Goal: Transaction & Acquisition: Purchase product/service

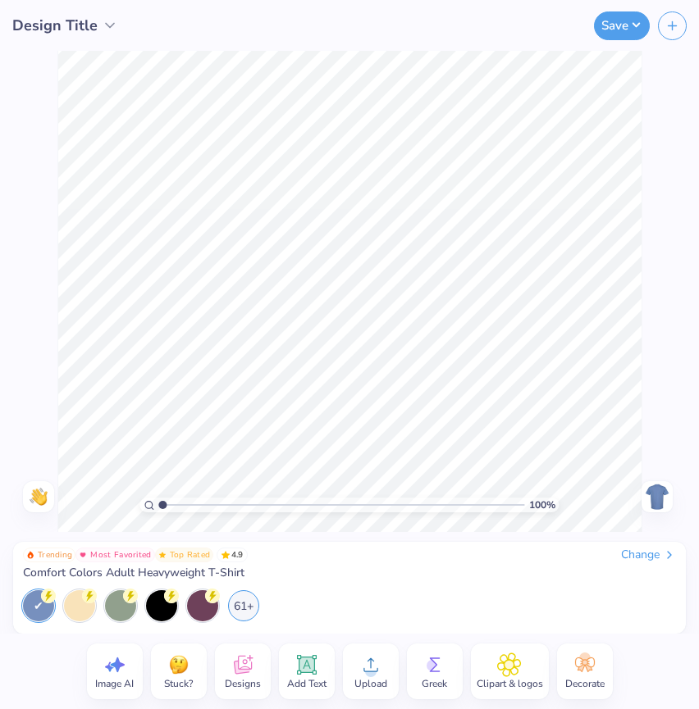
click at [647, 558] on div "Change" at bounding box center [648, 555] width 55 height 15
click at [431, 664] on circle at bounding box center [431, 665] width 11 height 11
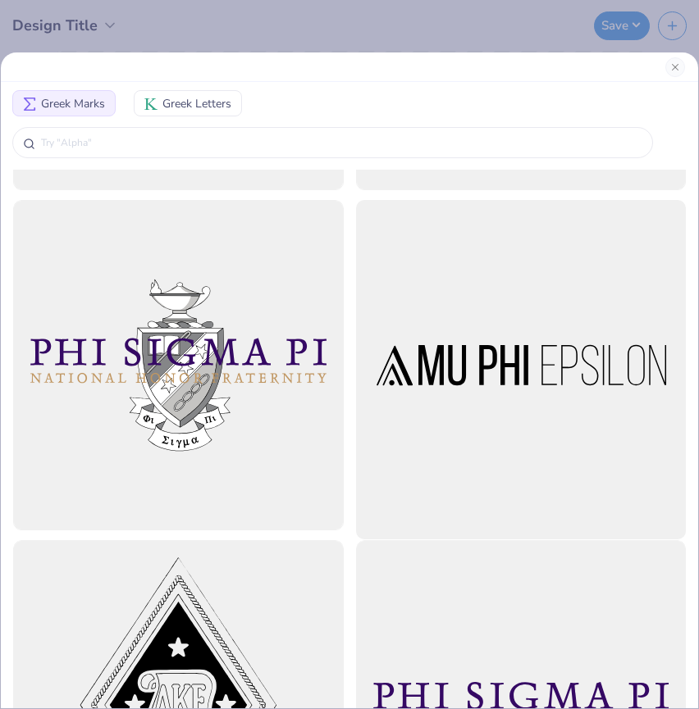
scroll to position [659, 0]
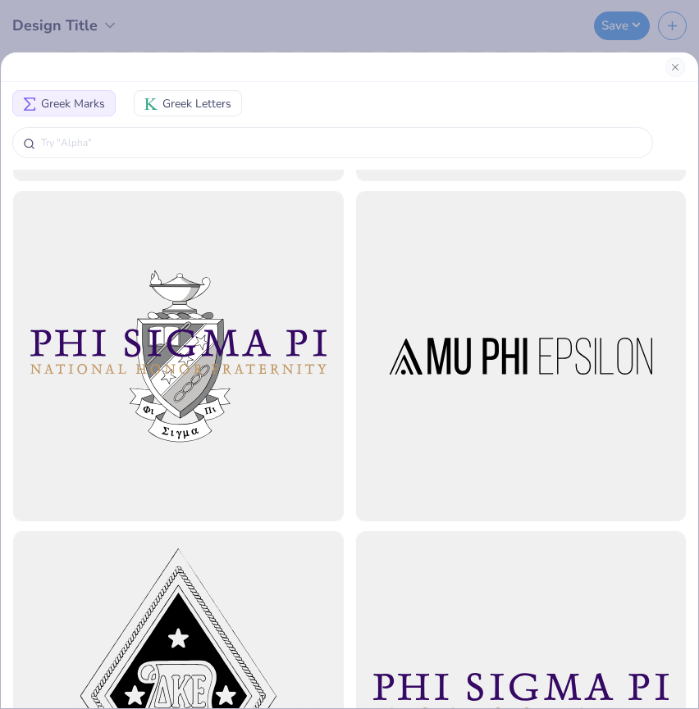
click at [219, 102] on span "Greek Letters" at bounding box center [196, 103] width 69 height 17
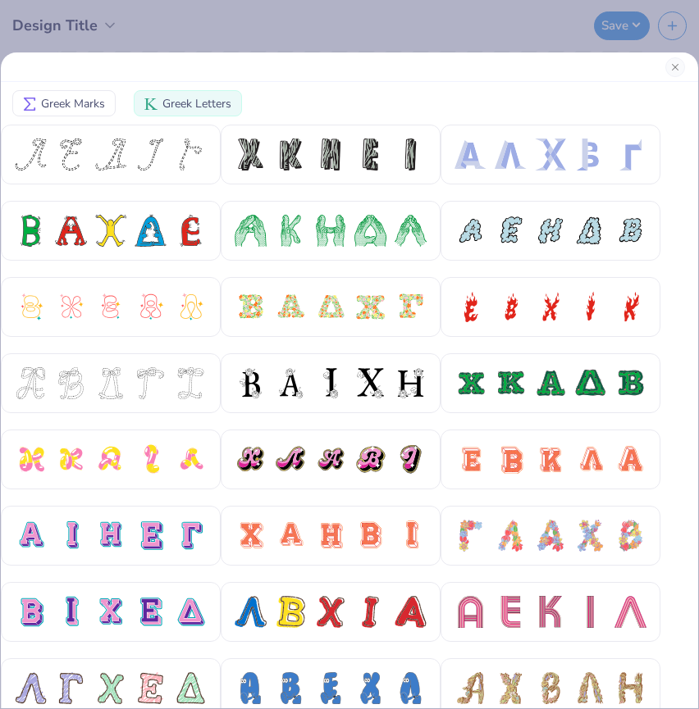
scroll to position [0, 0]
click at [283, 39] on div "Greek Marks Greek Letters" at bounding box center [349, 354] width 699 height 709
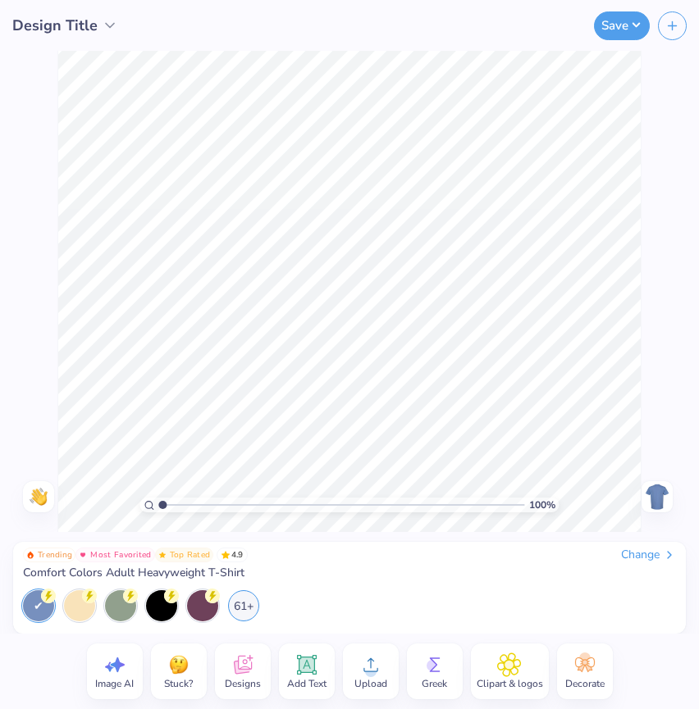
click at [649, 551] on div "Change" at bounding box center [648, 555] width 55 height 15
click at [234, 659] on icon at bounding box center [242, 665] width 25 height 25
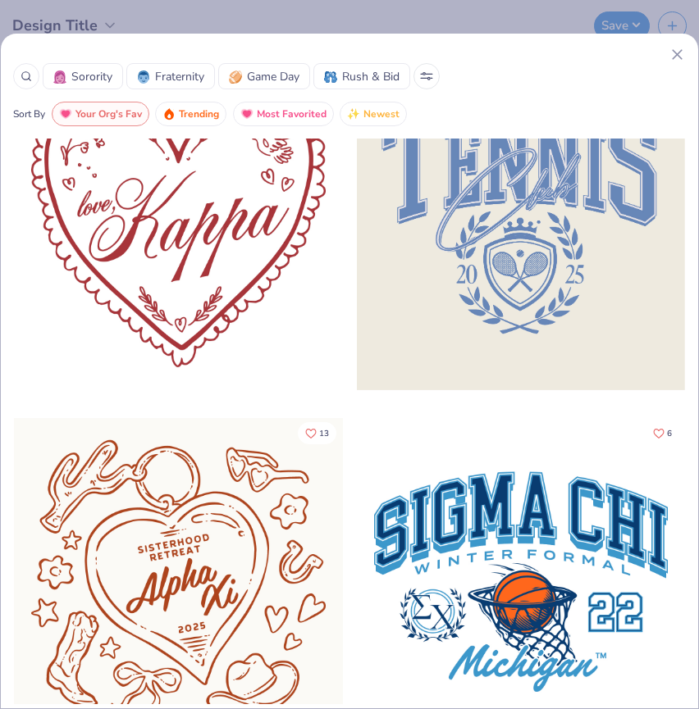
scroll to position [25526, 0]
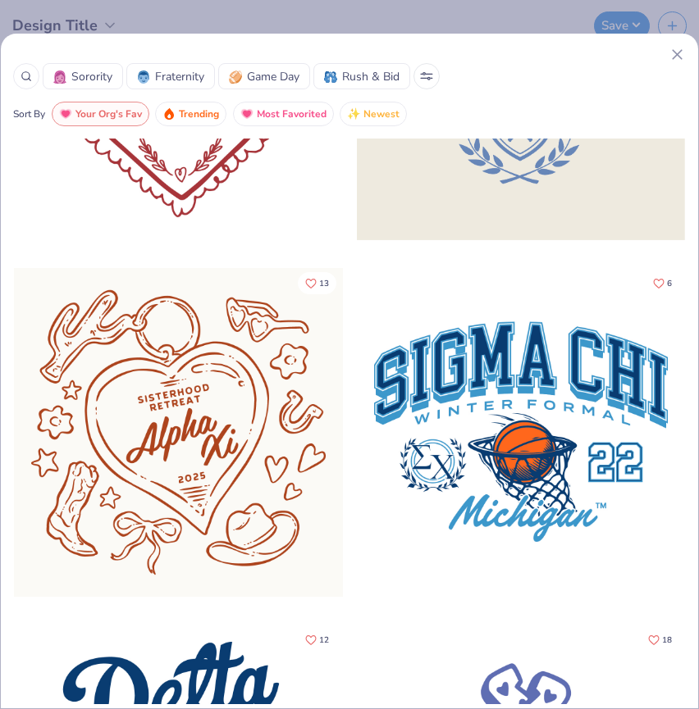
click at [30, 81] on icon at bounding box center [26, 76] width 11 height 11
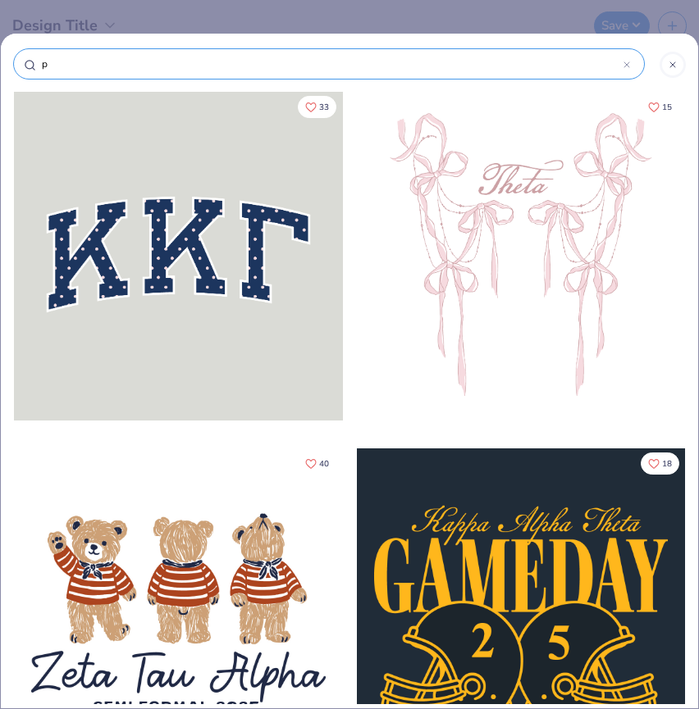
type input "pi"
type input "pig"
type input "pige"
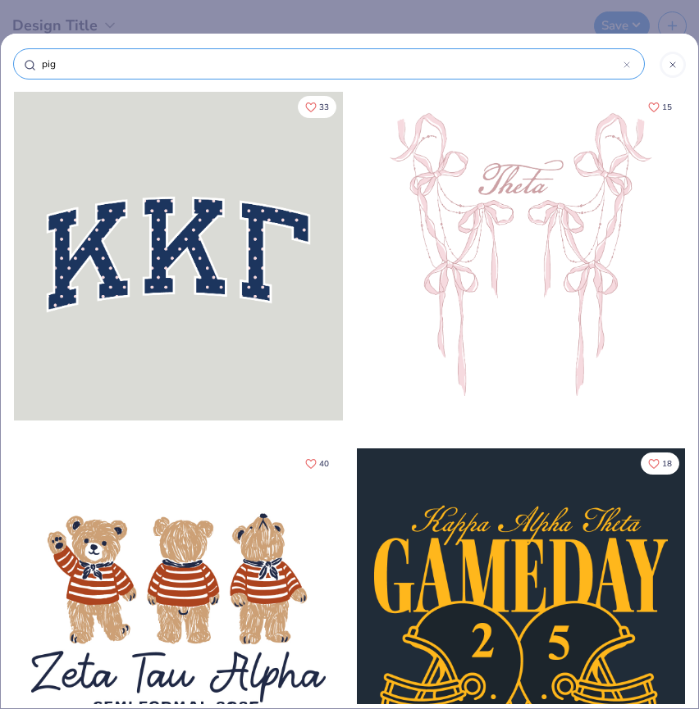
type input "pige"
type input "pigeo"
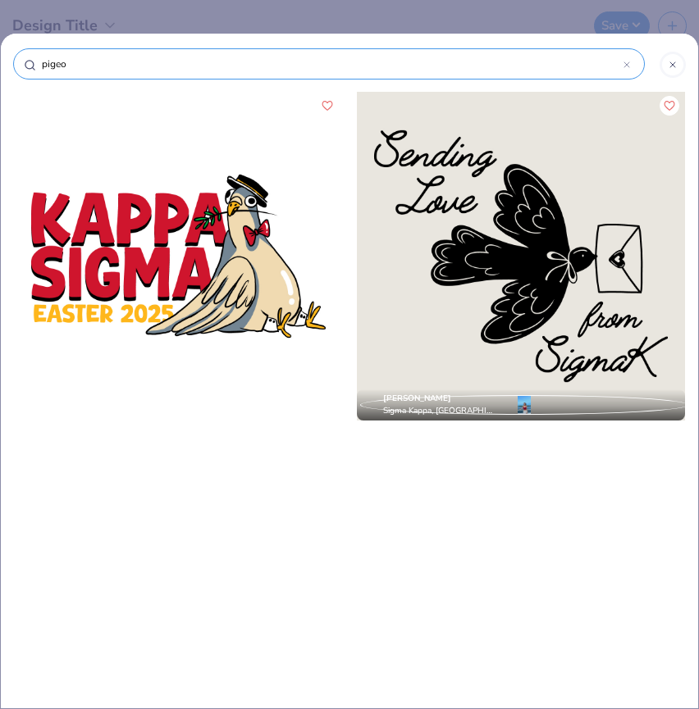
type input "pige"
type input "pig"
type input "pi"
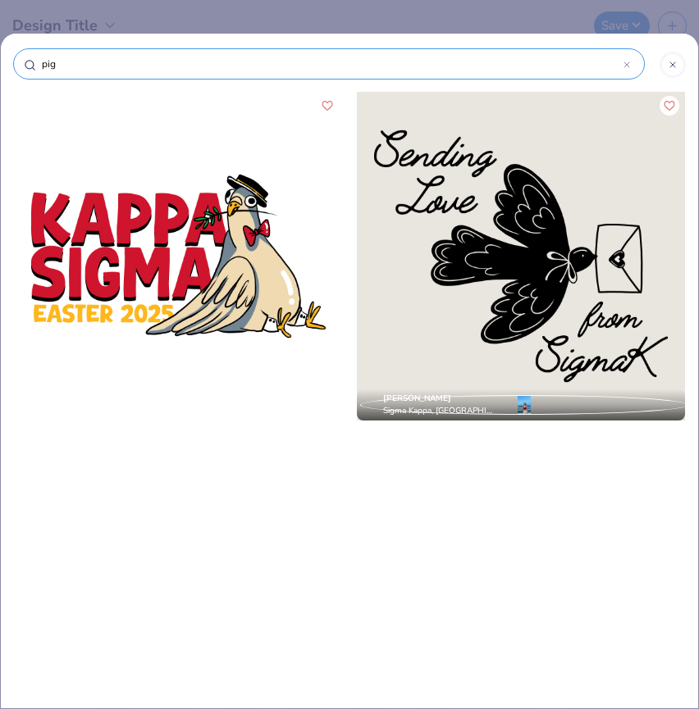
type input "pi"
type input "p"
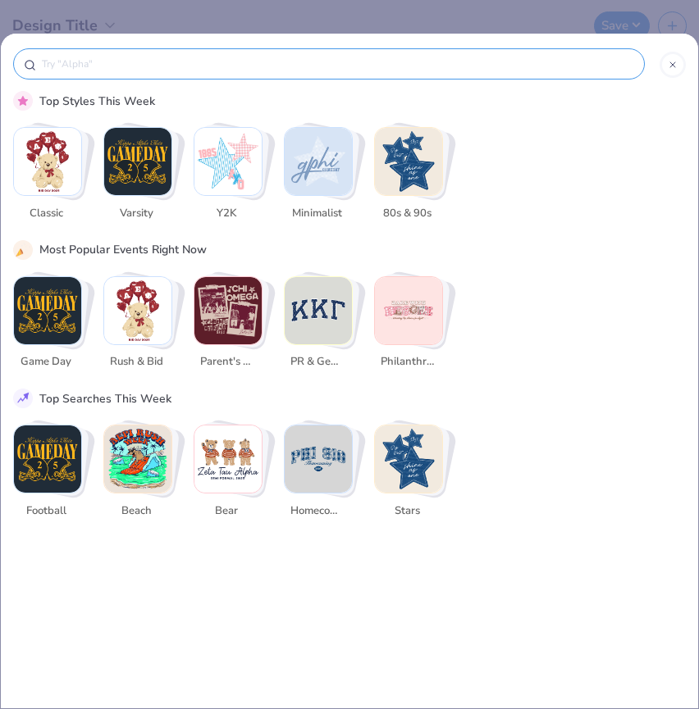
click at [396, 62] on input "text" at bounding box center [337, 64] width 594 height 16
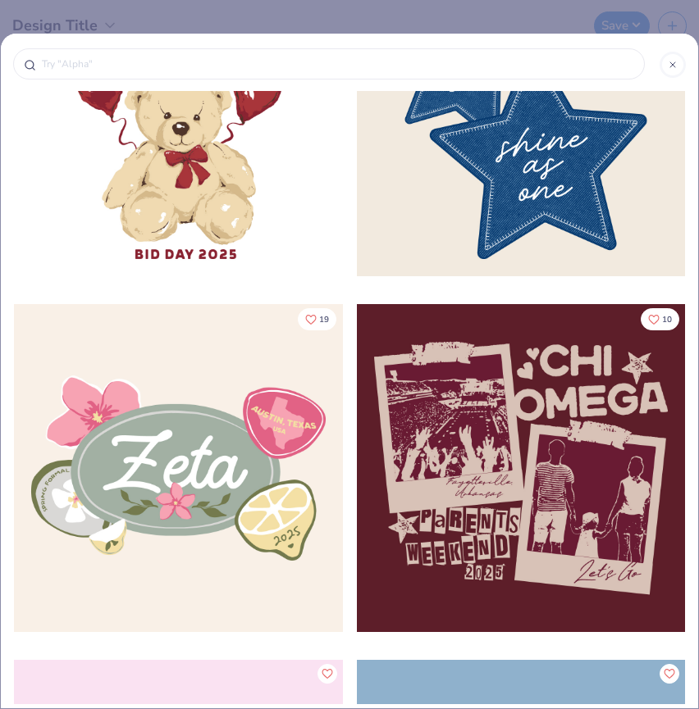
scroll to position [579, 0]
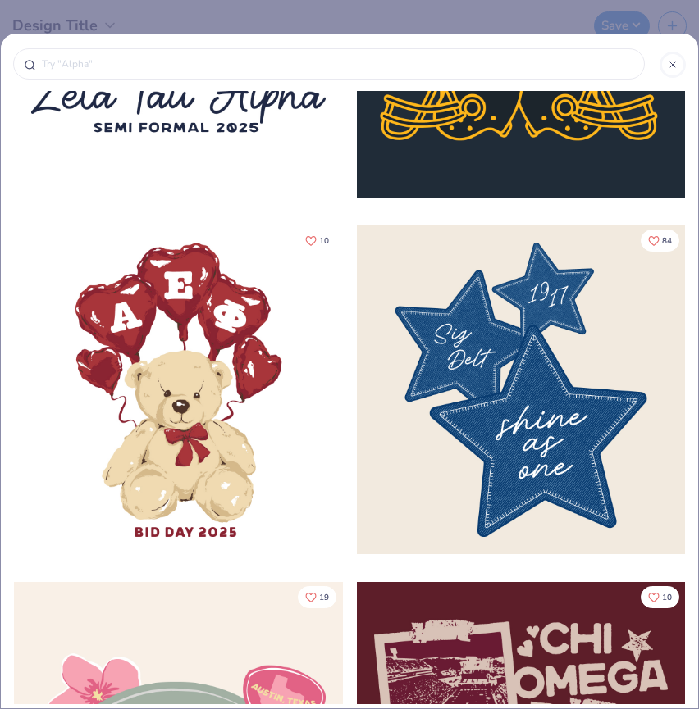
click at [671, 64] on icon at bounding box center [673, 65] width 10 height 10
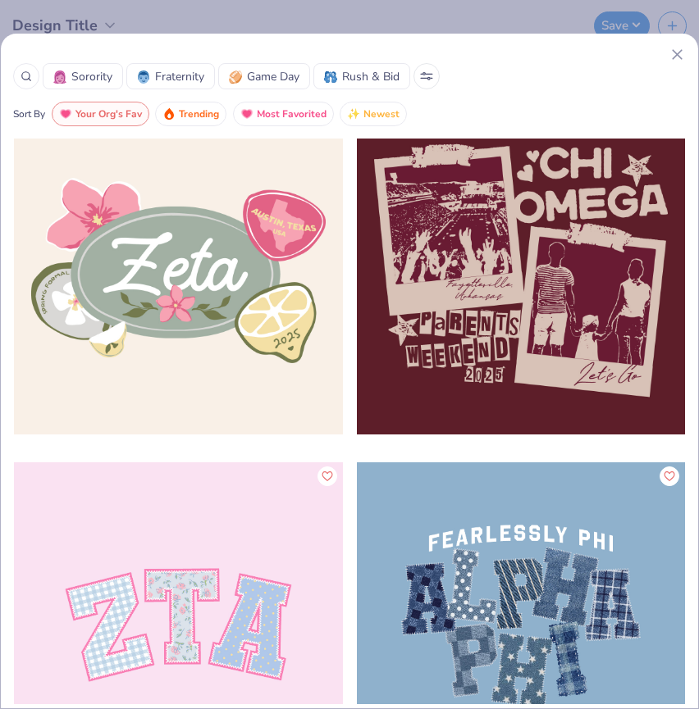
scroll to position [1136, 0]
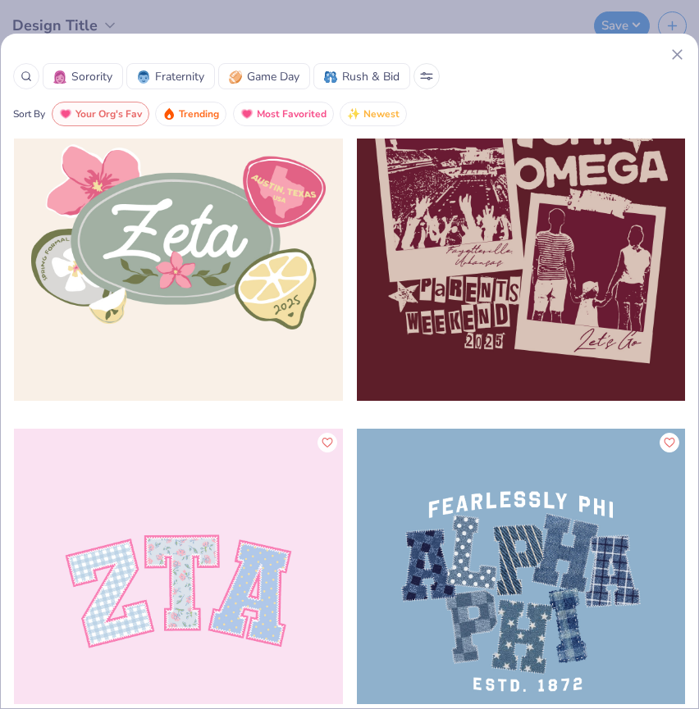
click at [465, 228] on div at bounding box center [521, 237] width 329 height 329
